Goal: Task Accomplishment & Management: Manage account settings

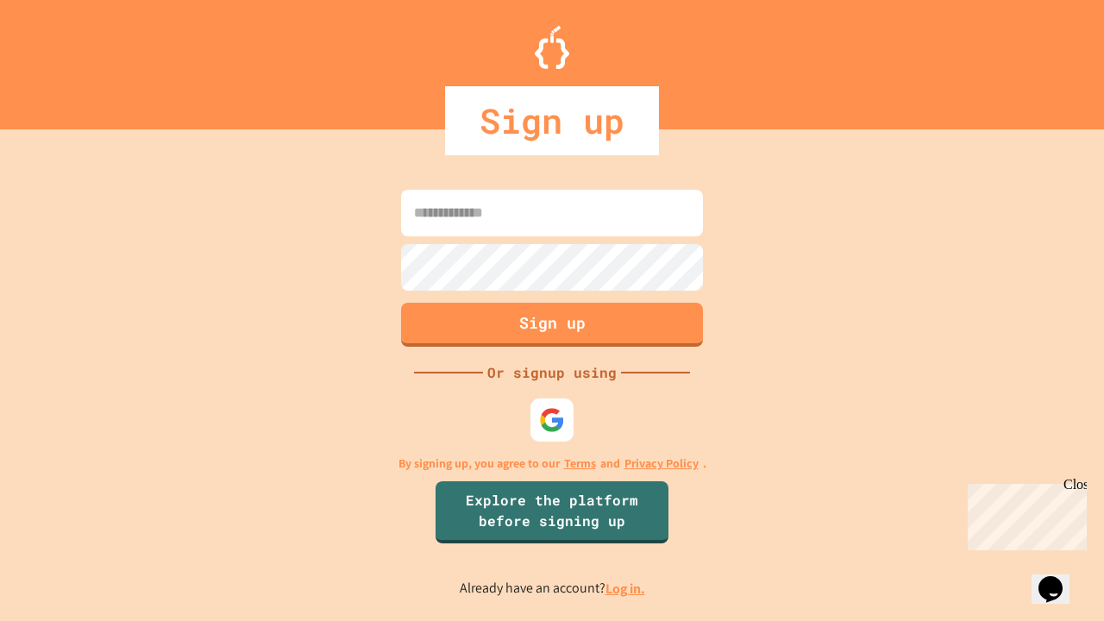
click at [626, 588] on link "Log in." at bounding box center [626, 589] width 40 height 18
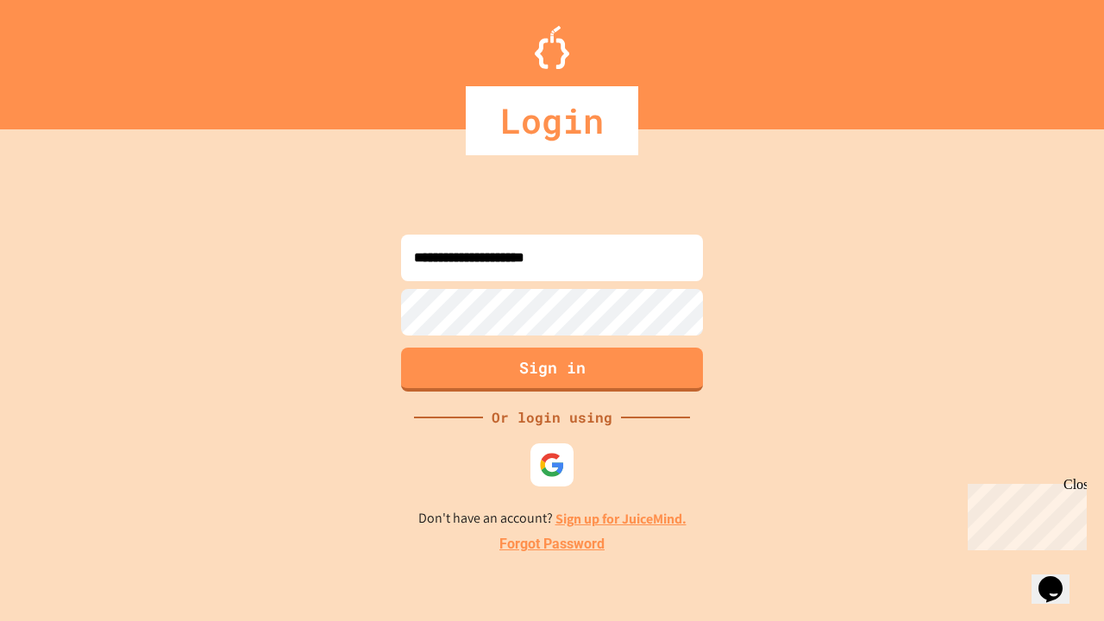
type input "**********"
